Goal: Find specific page/section

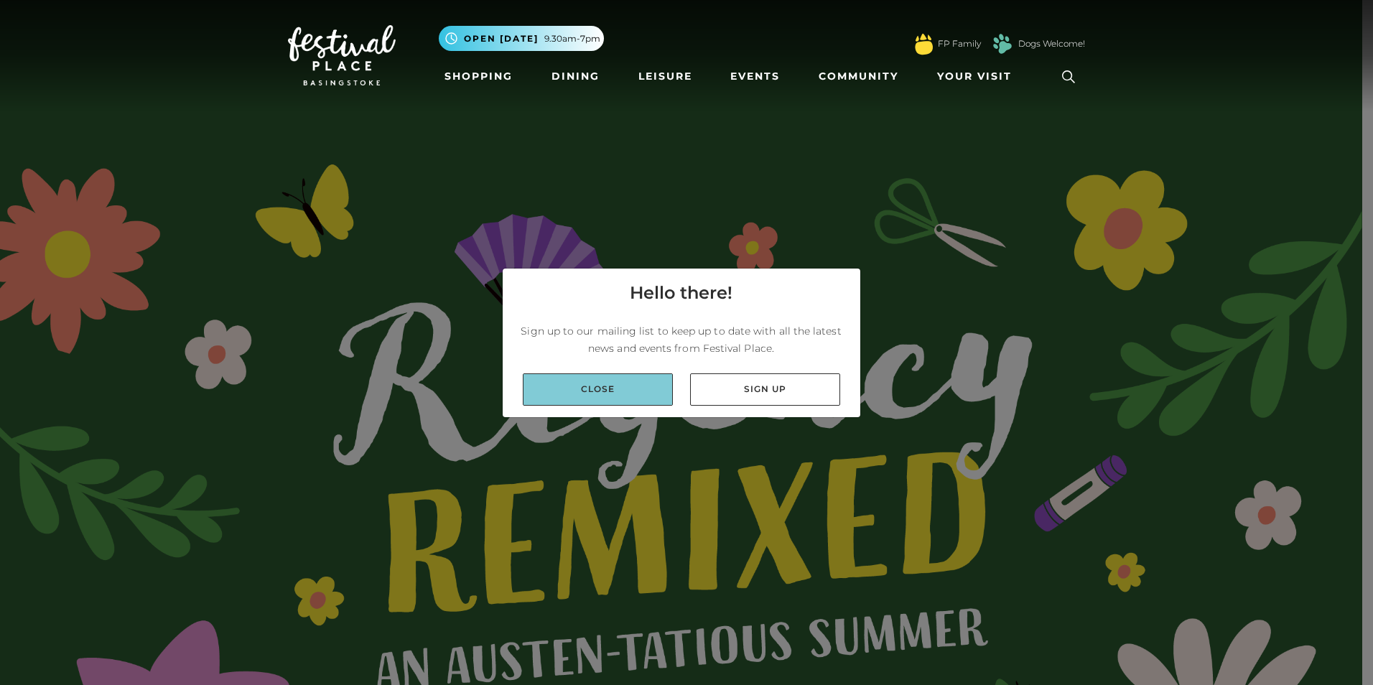
click at [640, 393] on link "Close" at bounding box center [598, 389] width 150 height 32
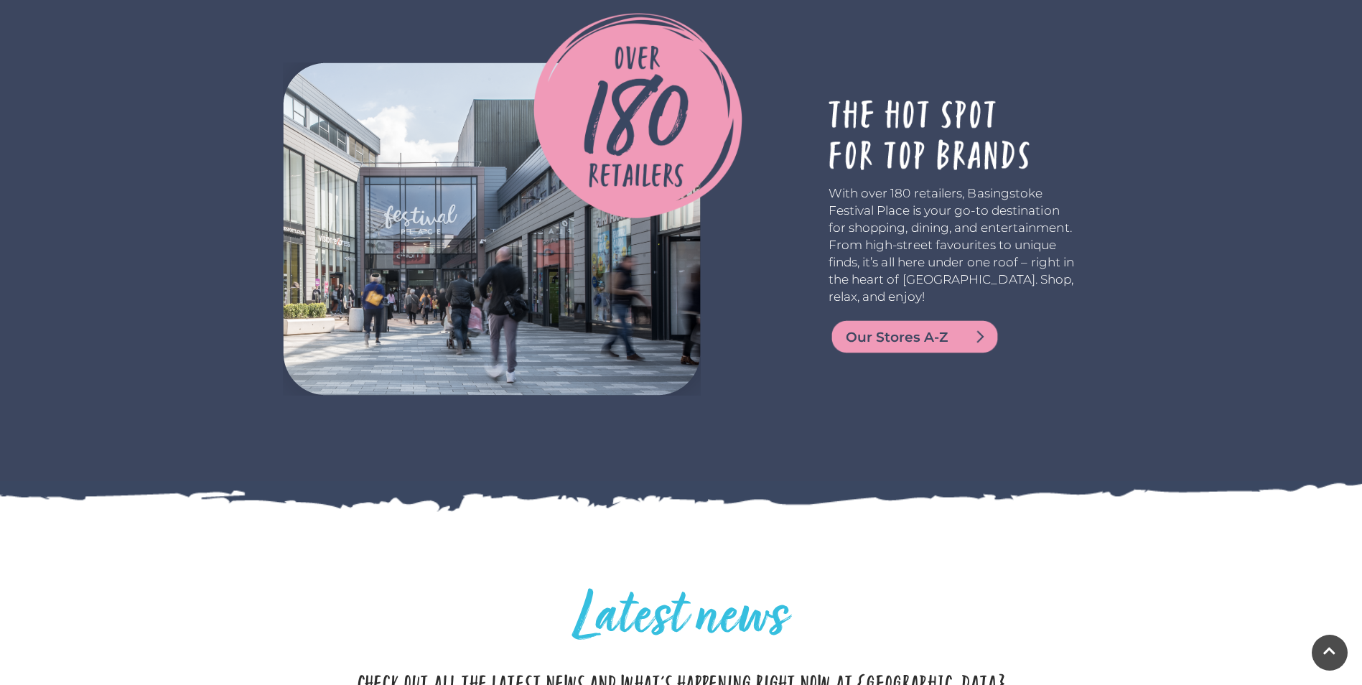
scroll to position [3446, 0]
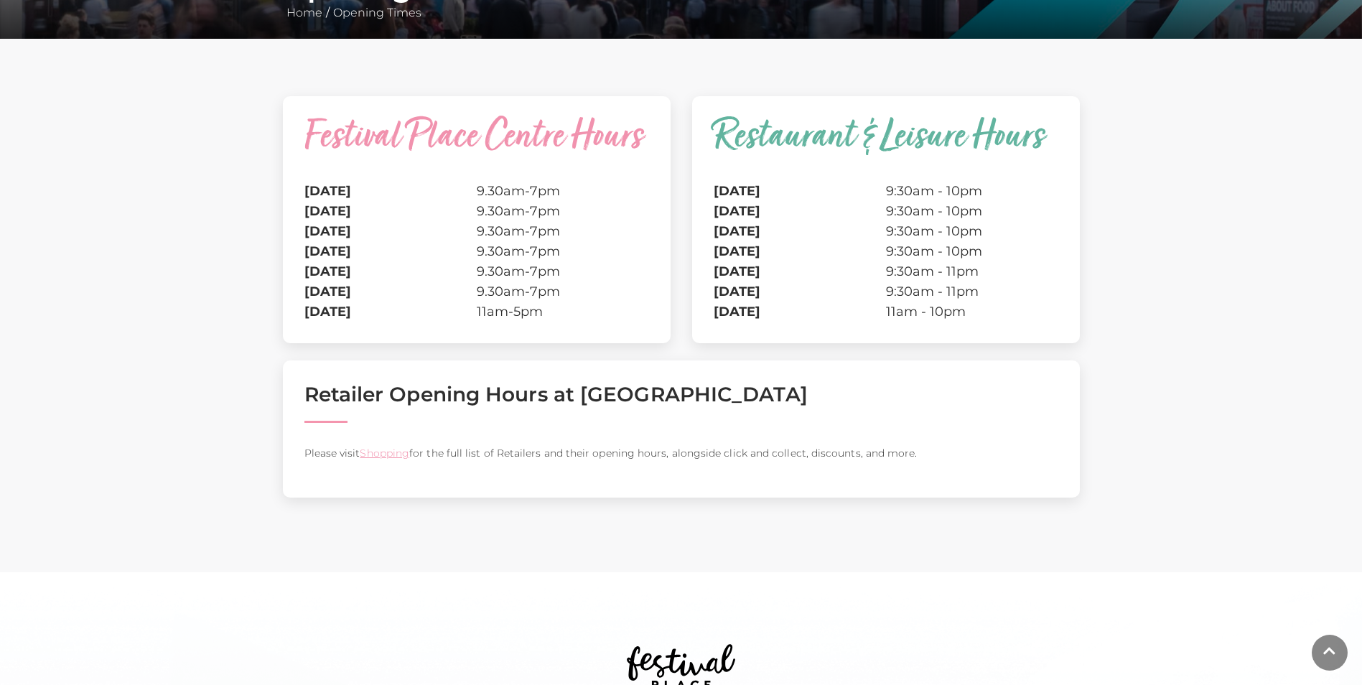
scroll to position [359, 0]
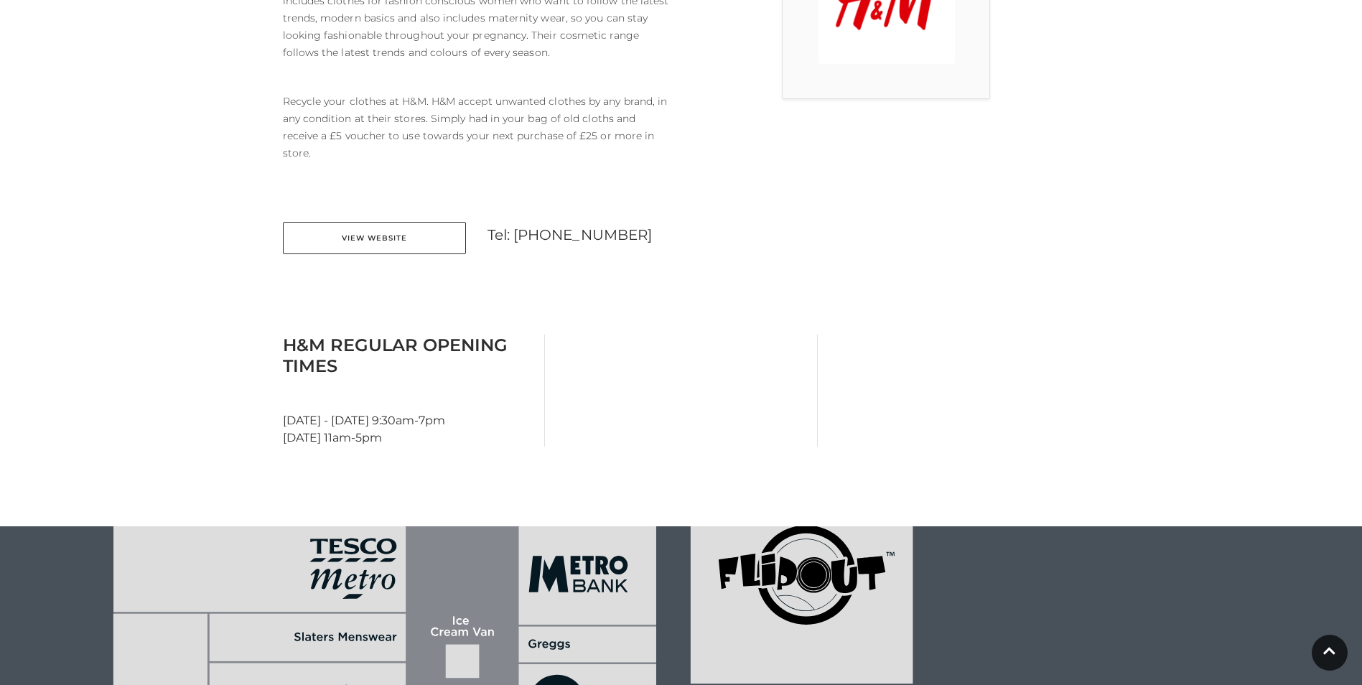
scroll to position [574, 0]
